Goal: Task Accomplishment & Management: Manage account settings

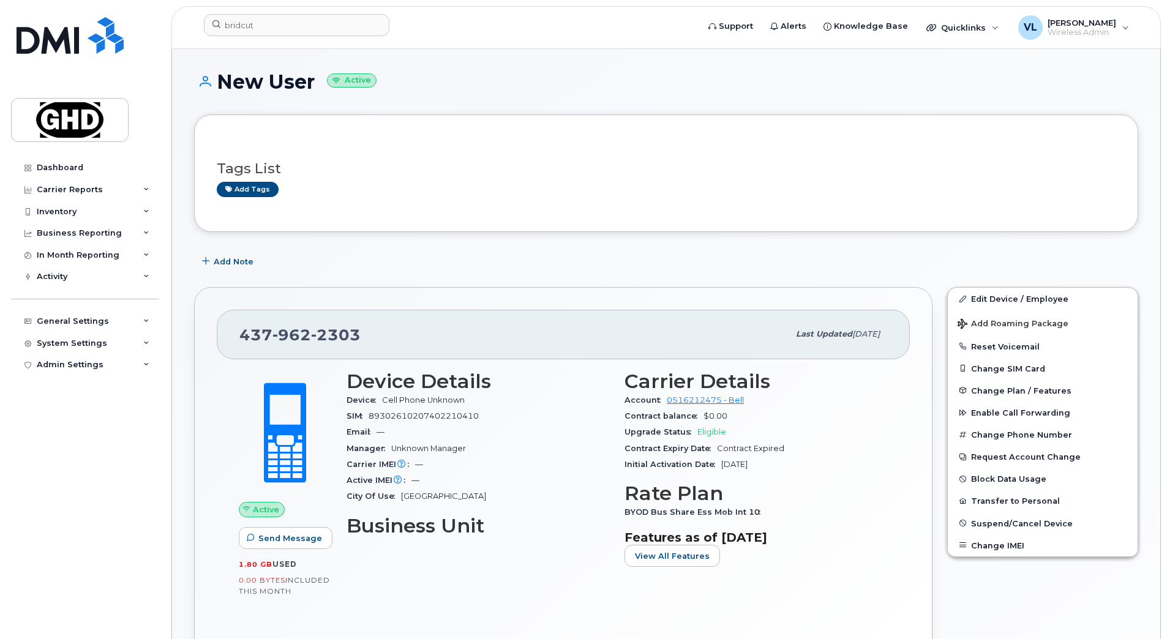
scroll to position [214, 0]
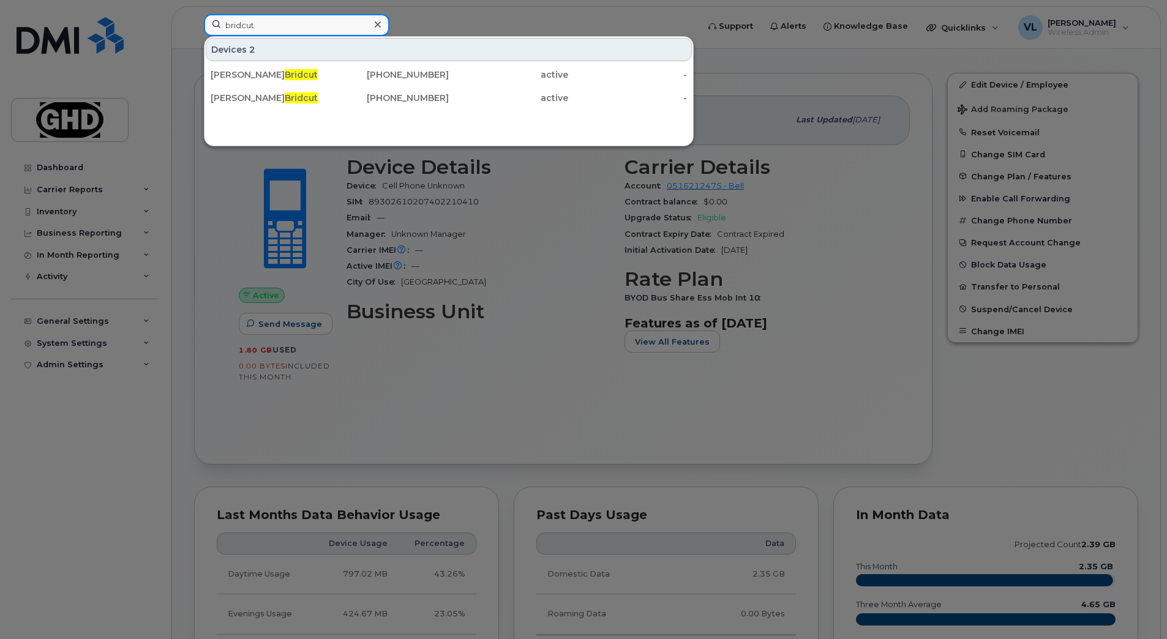
drag, startPoint x: 321, startPoint y: 24, endPoint x: 157, endPoint y: 22, distance: 163.4
click at [194, 22] on div "bridcut Devices 2 Peter Bridcut 226-332-9745 active - Peter Bridcut 705-768-640…" at bounding box center [447, 27] width 506 height 27
paste input "[PHONE_NUMBER]"
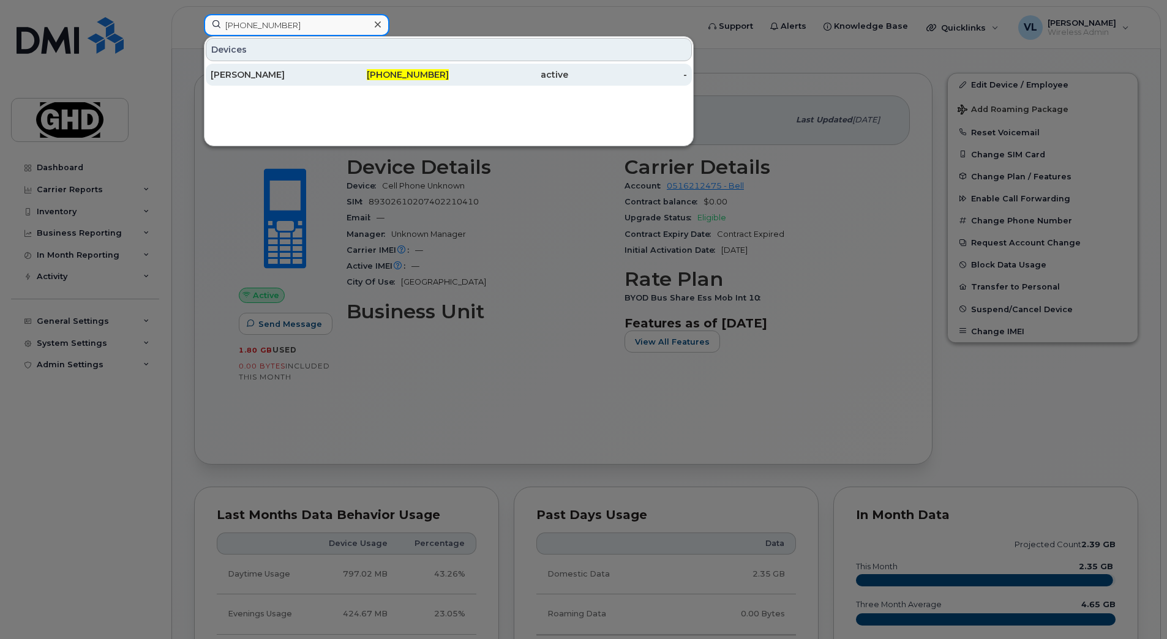
type input "[PHONE_NUMBER]"
click at [228, 76] on div "[PERSON_NAME]" at bounding box center [270, 75] width 119 height 12
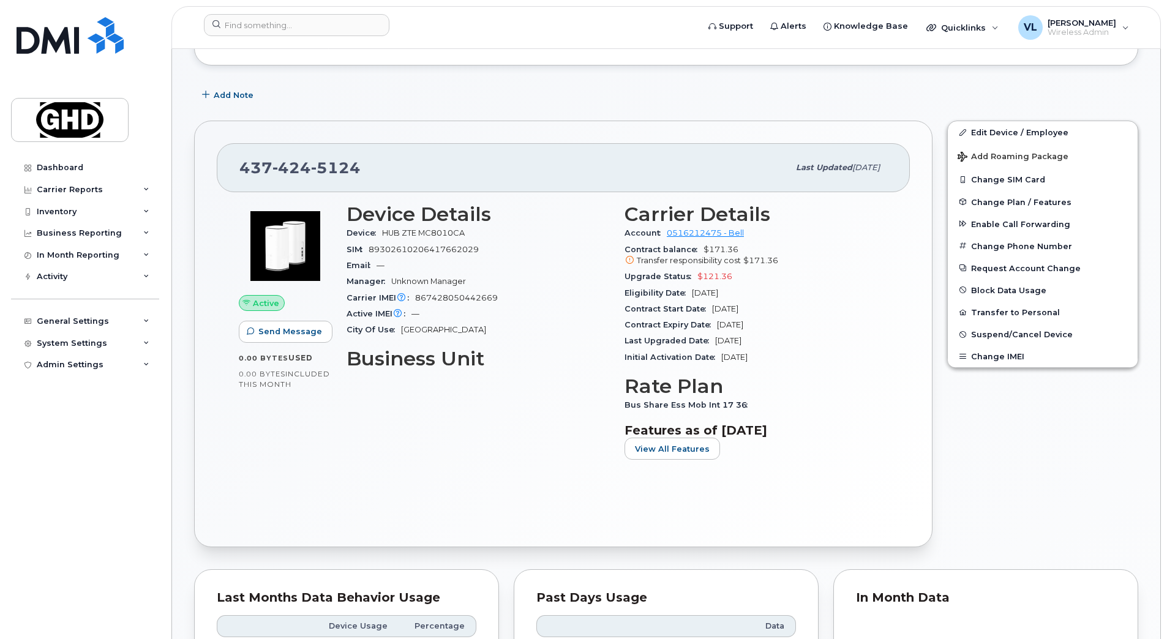
scroll to position [184, 0]
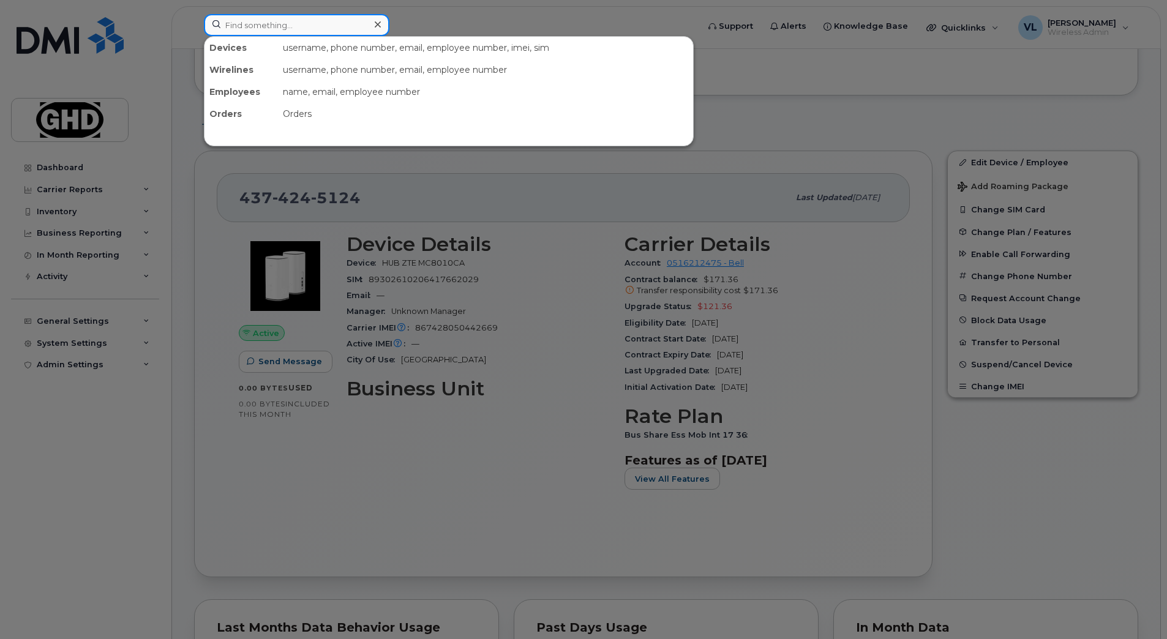
click at [281, 21] on input at bounding box center [296, 25] width 185 height 22
paste input "226-752-4448"
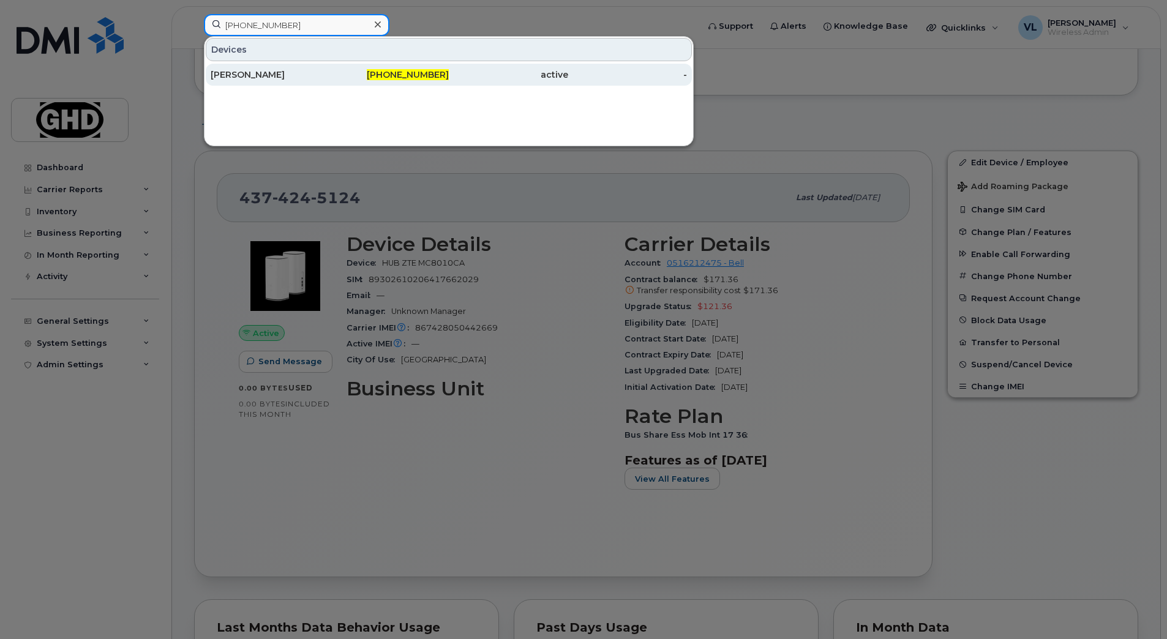
type input "226-752-4448"
click at [343, 77] on div "226-752-4448" at bounding box center [389, 75] width 119 height 12
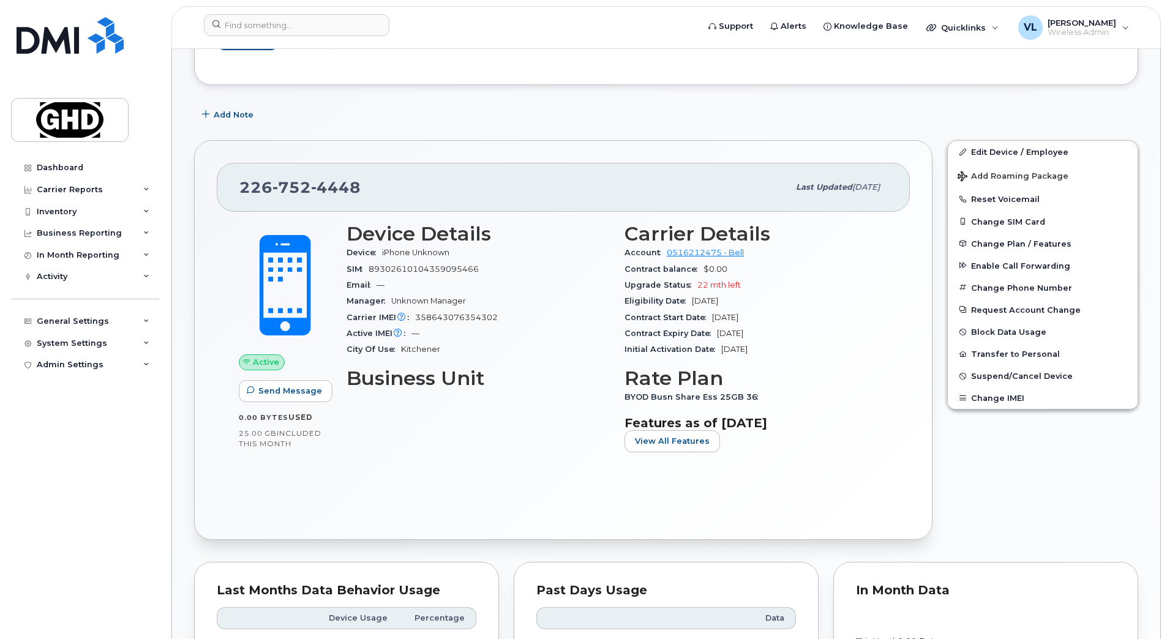
scroll to position [275, 0]
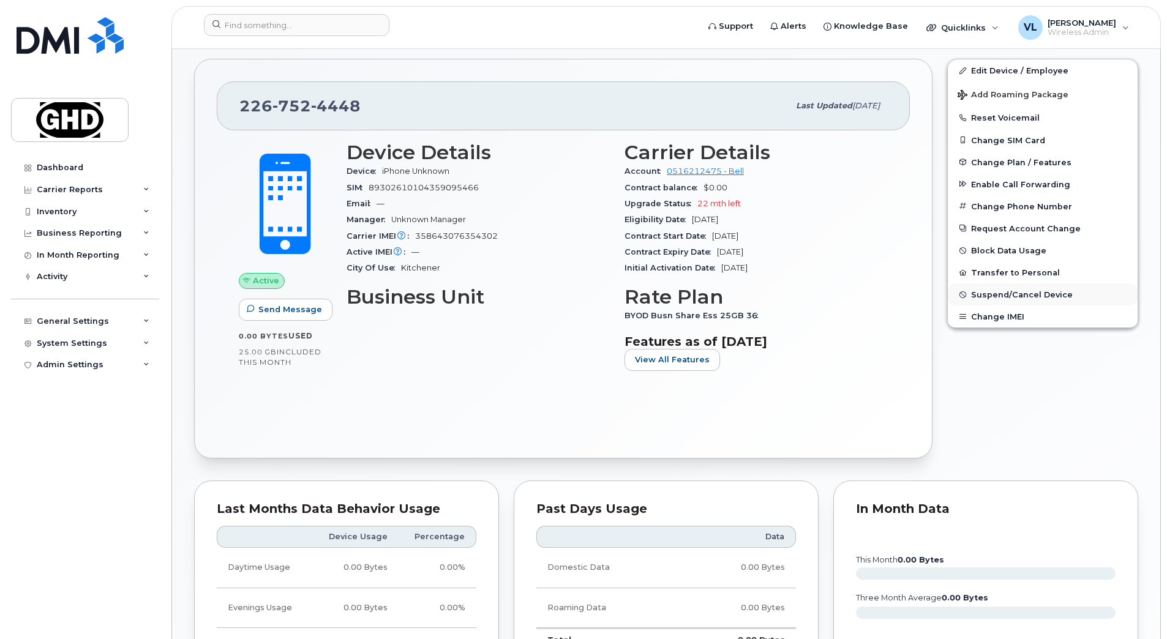
click at [1004, 293] on span "Suspend/Cancel Device" at bounding box center [1022, 294] width 102 height 9
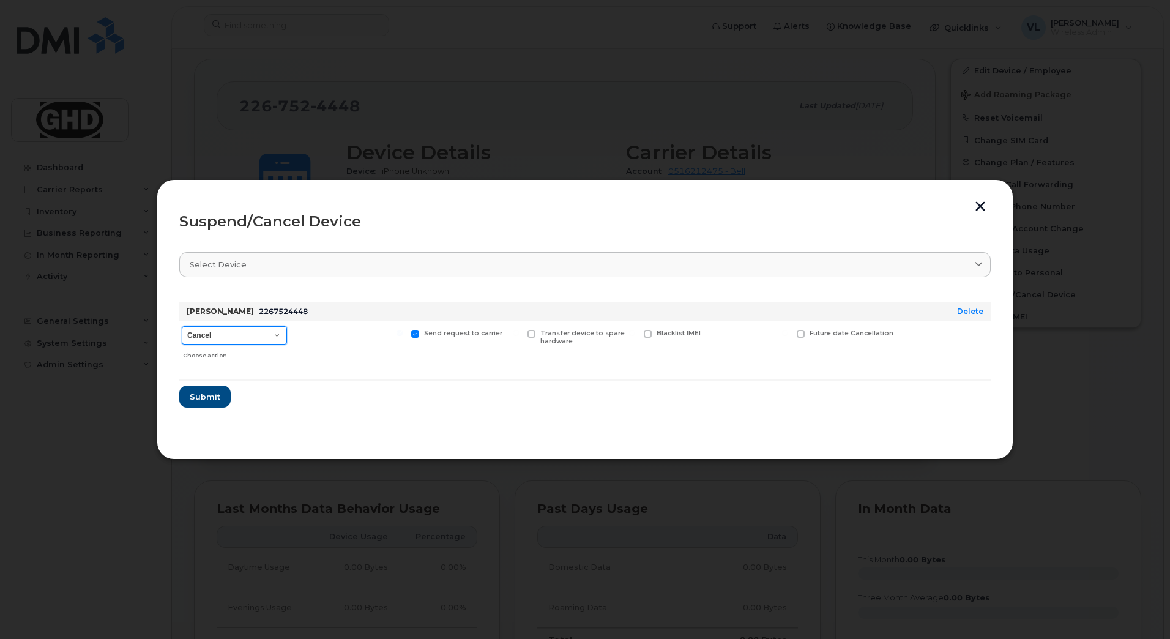
click at [273, 339] on select "Cancel Suspend - Extend Suspension Suspend - Reduced Rate Suspend - Full Rate S…" at bounding box center [234, 335] width 105 height 18
click at [367, 392] on form "Sam East 2267524448 Delete Cancel Suspend - Extend Suspension Suspend - Reduced…" at bounding box center [585, 350] width 812 height 116
click at [283, 334] on select "Cancel Suspend - Extend Suspension Suspend - Reduced Rate Suspend - Full Rate S…" at bounding box center [234, 335] width 105 height 18
click at [345, 400] on form "Sam East 2267524448 Delete Cancel Suspend - Extend Suspension Suspend - Reduced…" at bounding box center [585, 350] width 812 height 116
click at [201, 397] on span "Submit" at bounding box center [204, 397] width 31 height 12
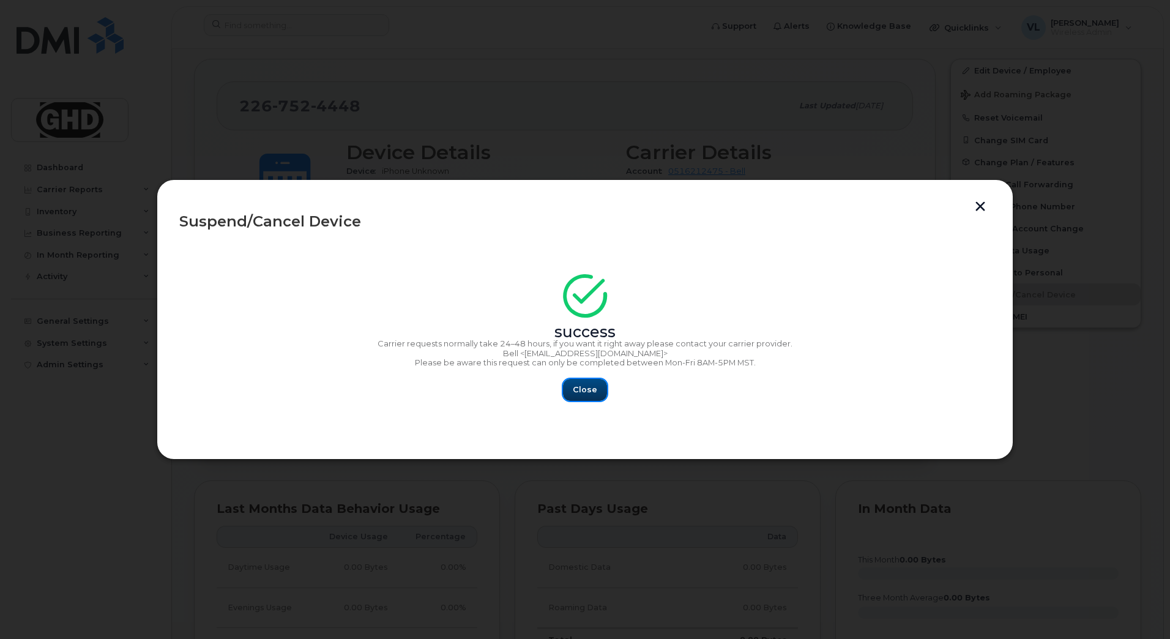
click at [580, 392] on span "Close" at bounding box center [585, 390] width 24 height 12
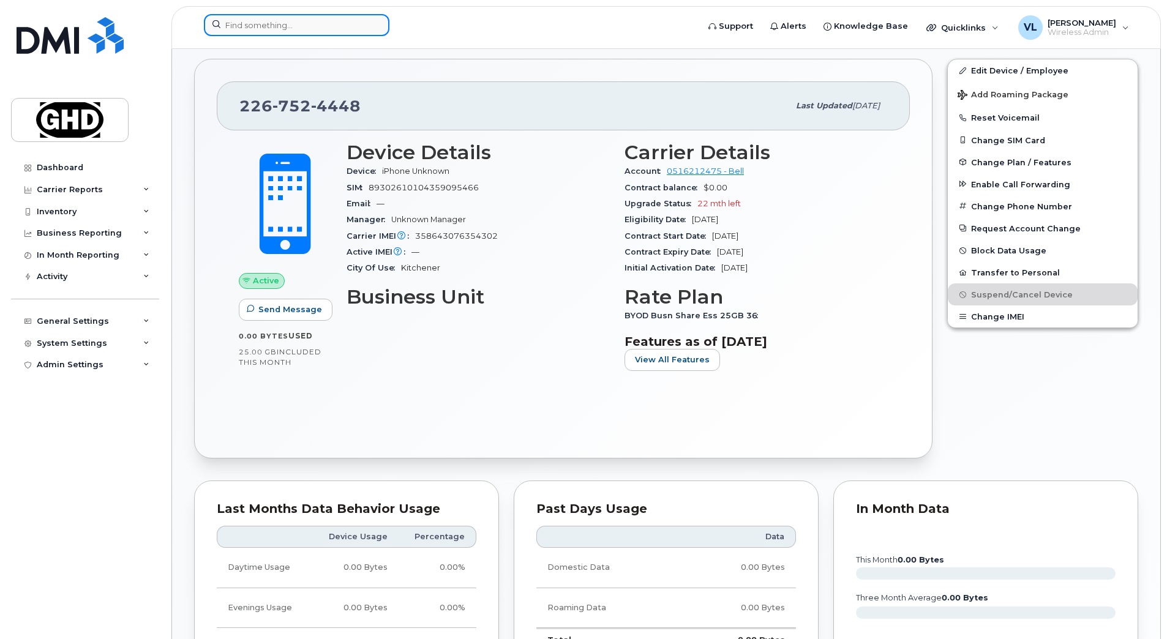
click at [343, 23] on input at bounding box center [296, 25] width 185 height 22
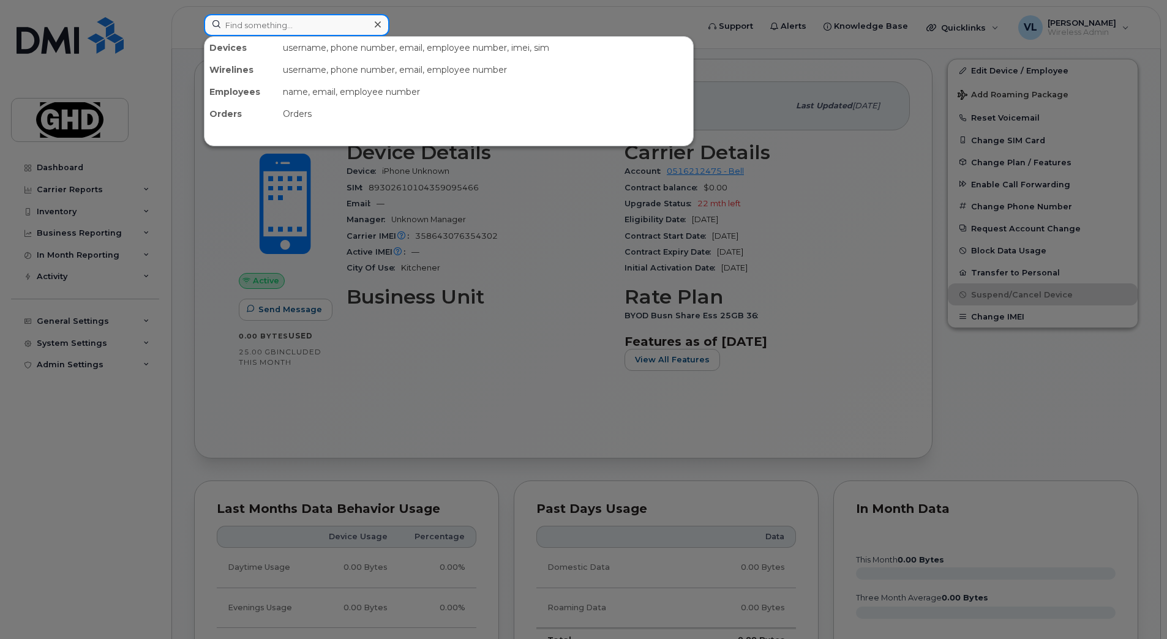
paste input "226-378-8573"
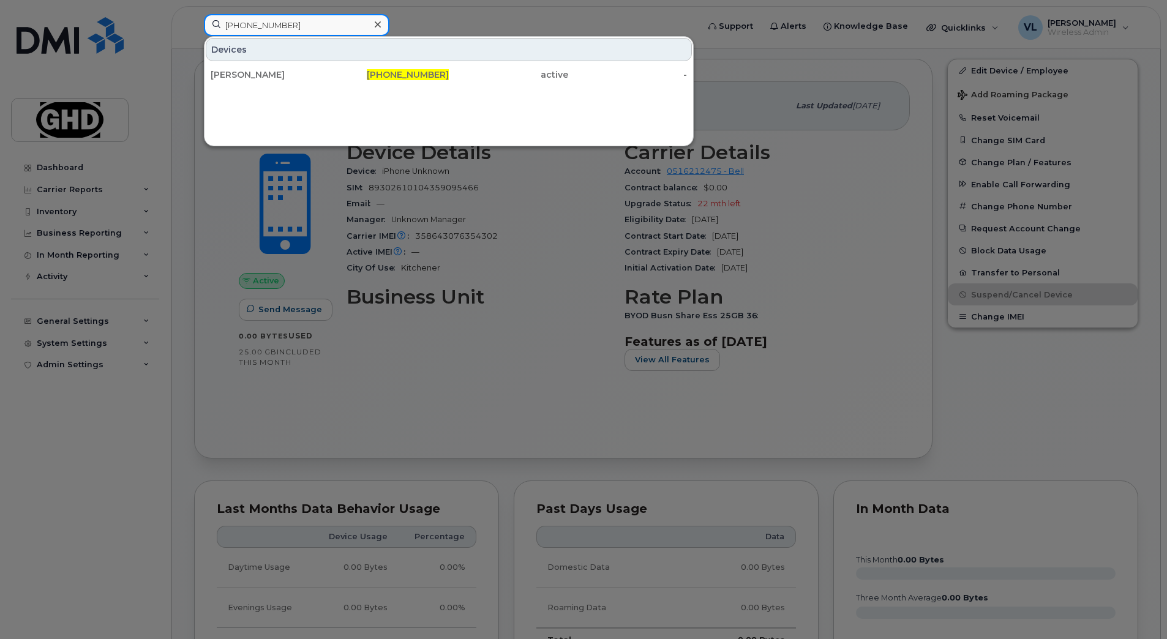
type input "226-378-8573"
click at [384, 86] on div "Sam East 226-378-8573 active -" at bounding box center [448, 74] width 488 height 24
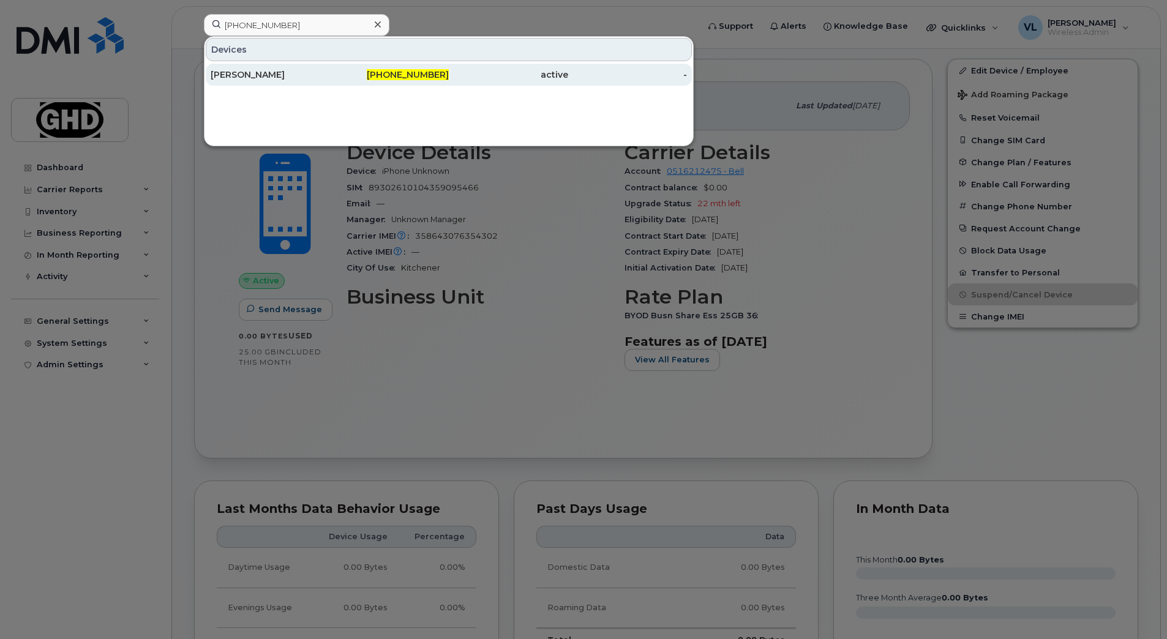
click at [383, 80] on span "226-378-8573" at bounding box center [408, 74] width 82 height 11
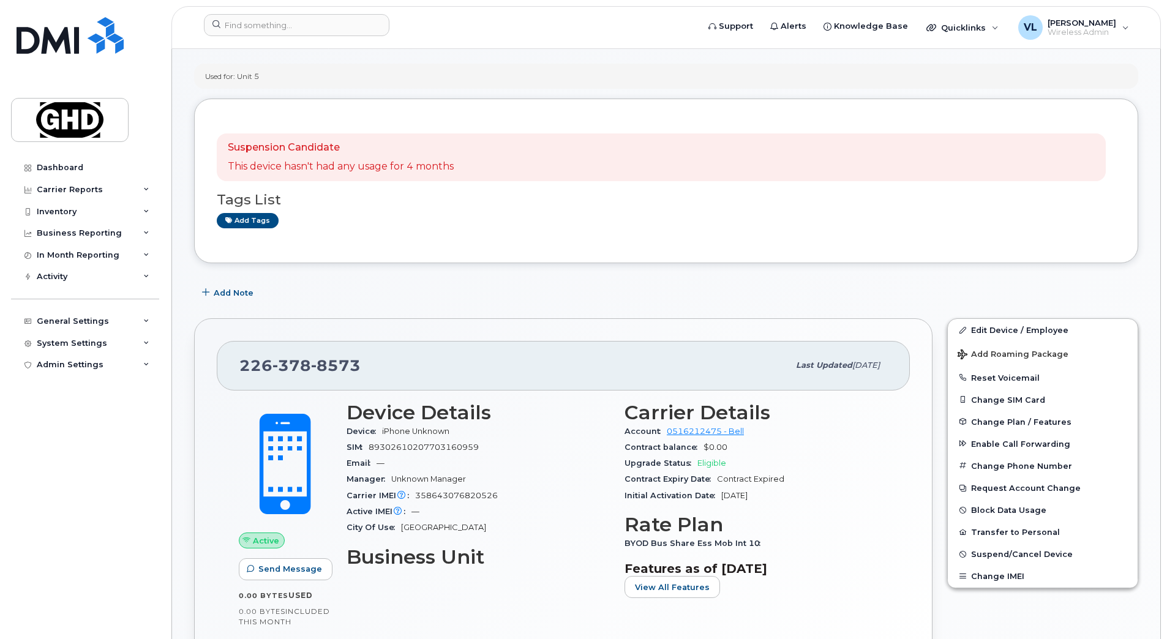
scroll to position [199, 0]
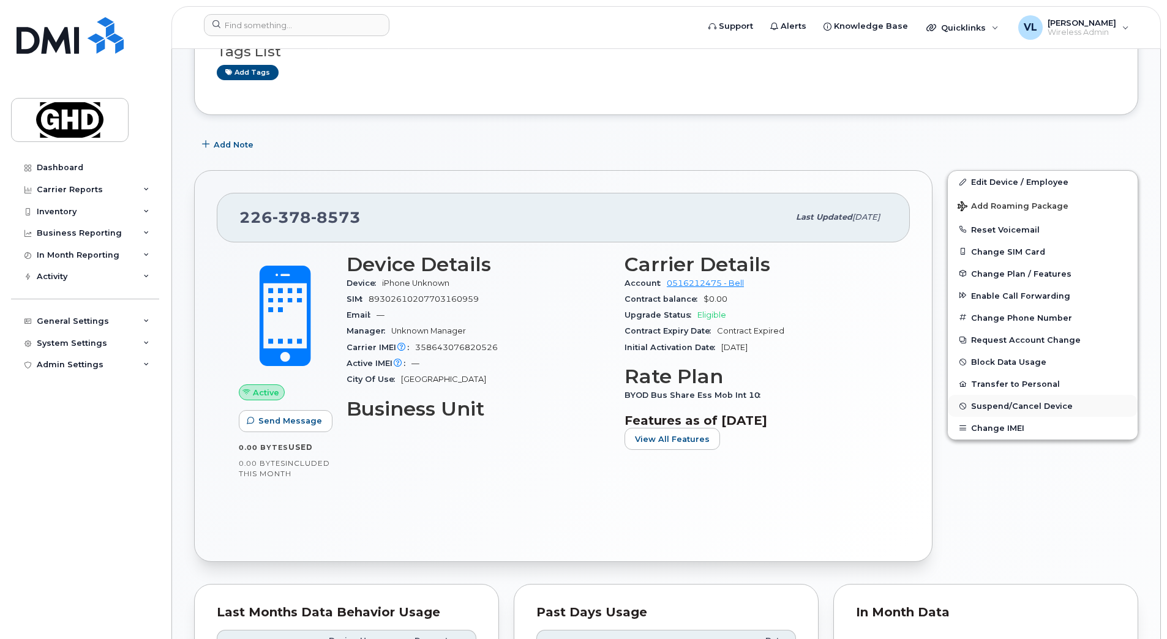
click at [1015, 405] on span "Suspend/Cancel Device" at bounding box center [1022, 406] width 102 height 9
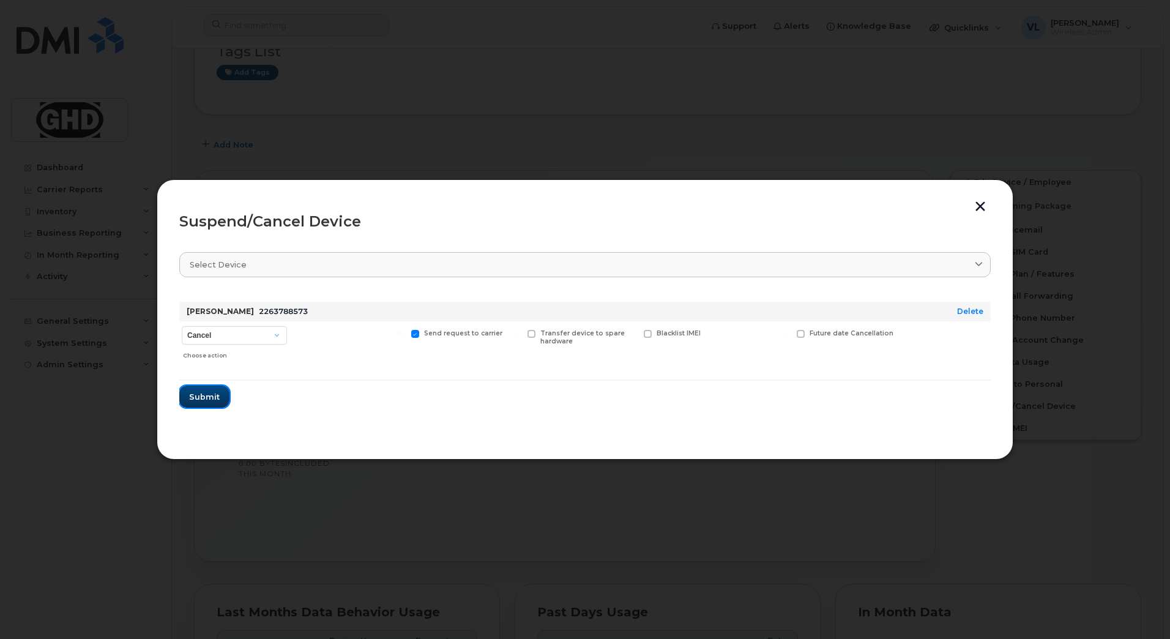
click at [190, 393] on span "Submit" at bounding box center [204, 397] width 31 height 12
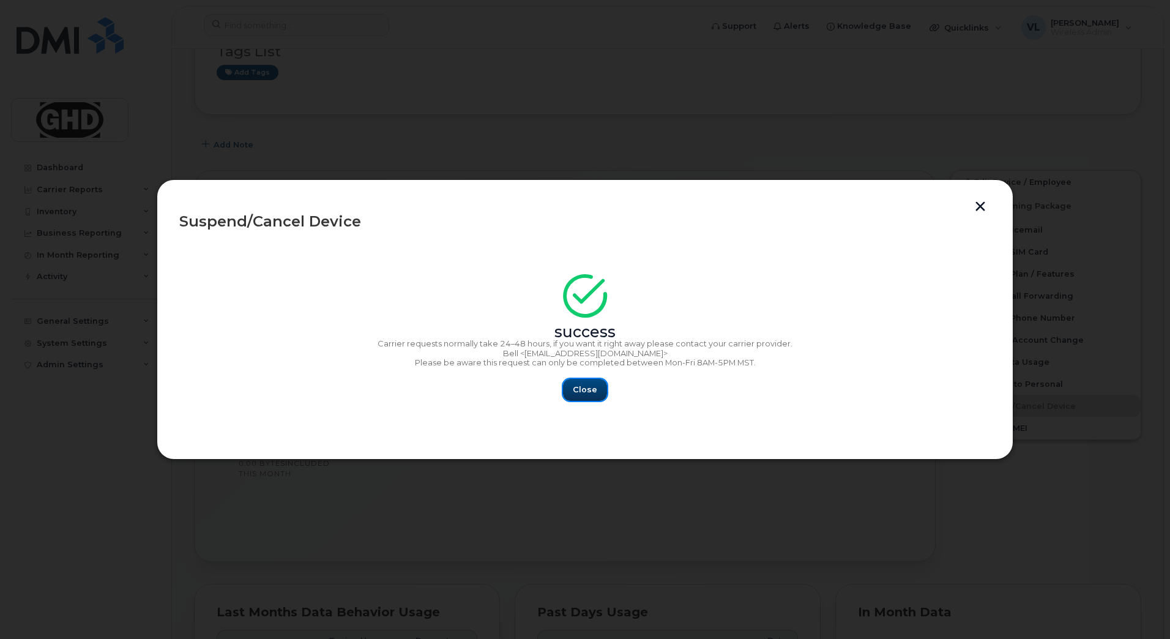
click at [583, 389] on span "Close" at bounding box center [585, 390] width 24 height 12
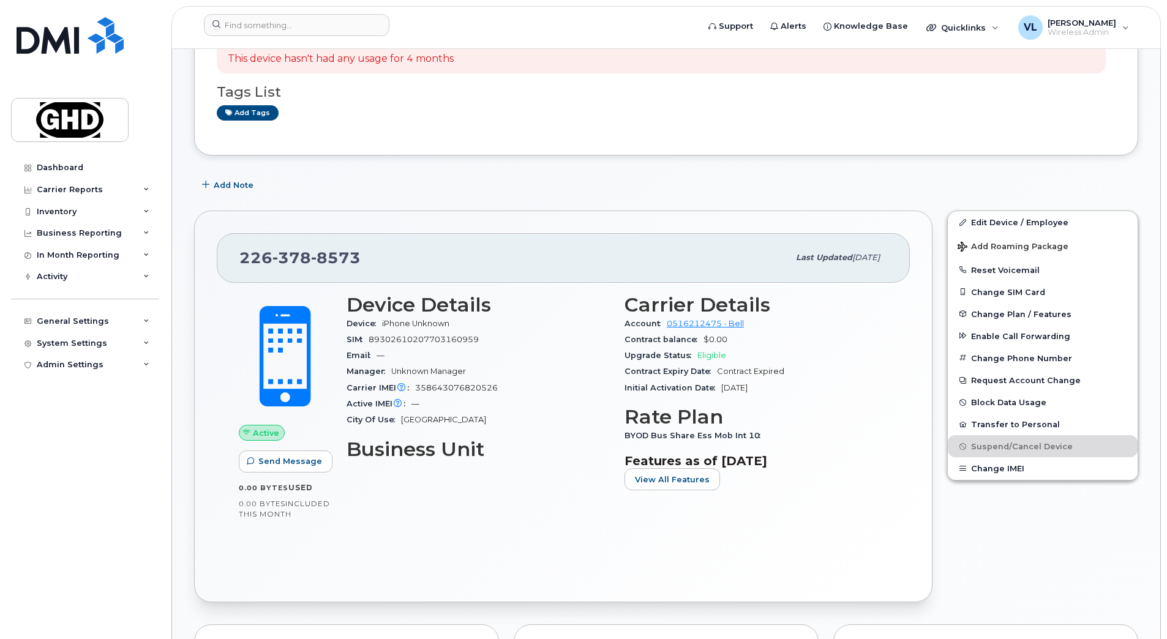
scroll to position [0, 0]
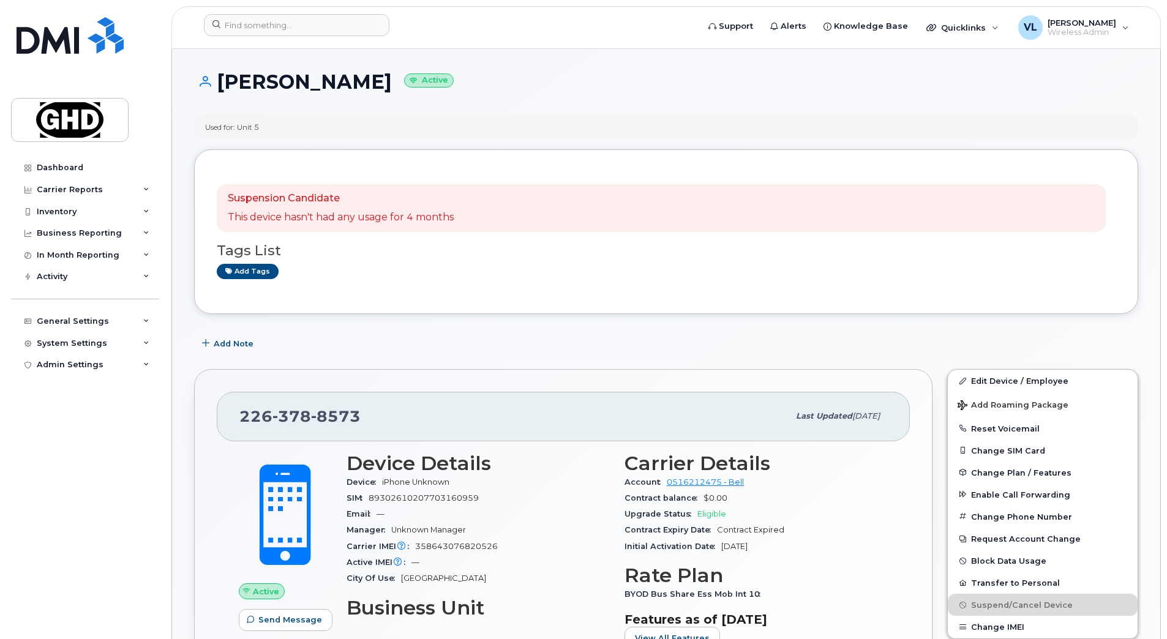
click at [153, 477] on div "Dashboard Carrier Reports Monthly Billing Data Daily Data Pooling Data Behavior…" at bounding box center [86, 389] width 151 height 464
click at [334, 36] on div at bounding box center [447, 27] width 506 height 27
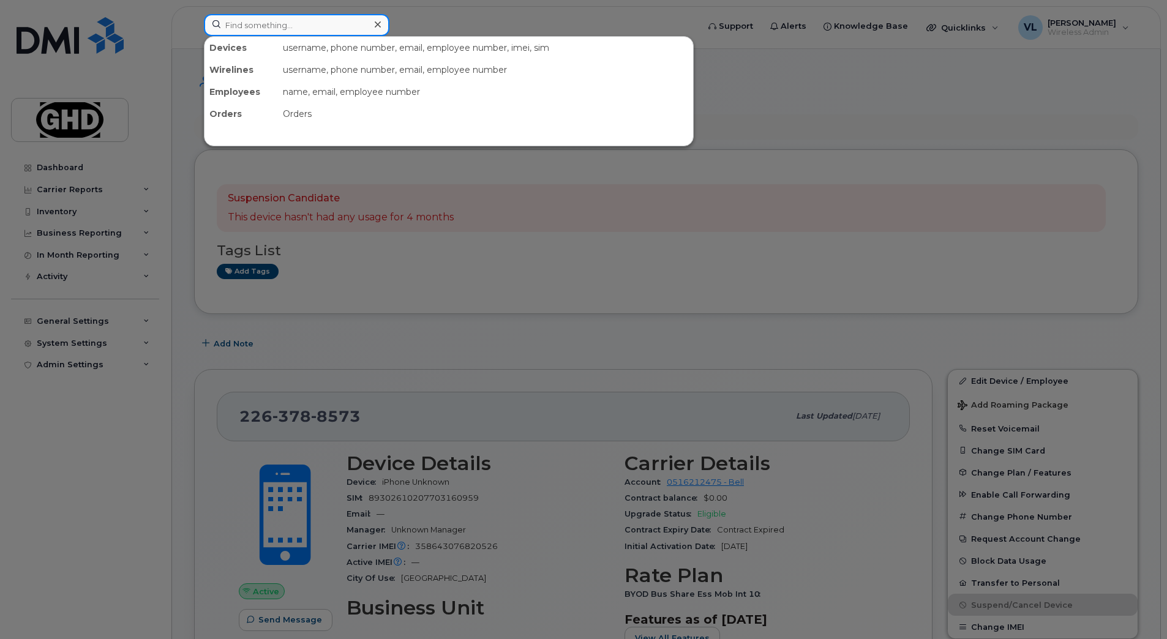
click at [334, 26] on input at bounding box center [296, 25] width 185 height 22
paste input "437-424-5124"
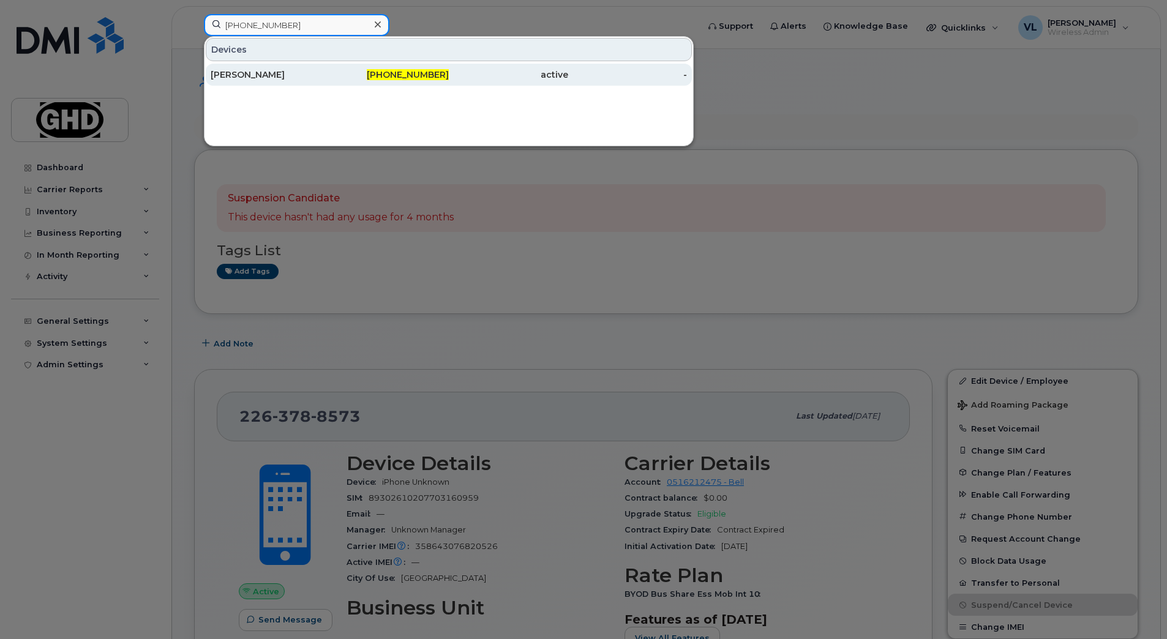
type input "437-424-5124"
click at [339, 74] on div "437-424-5124" at bounding box center [389, 75] width 119 height 12
